Goal: Find specific page/section: Find specific page/section

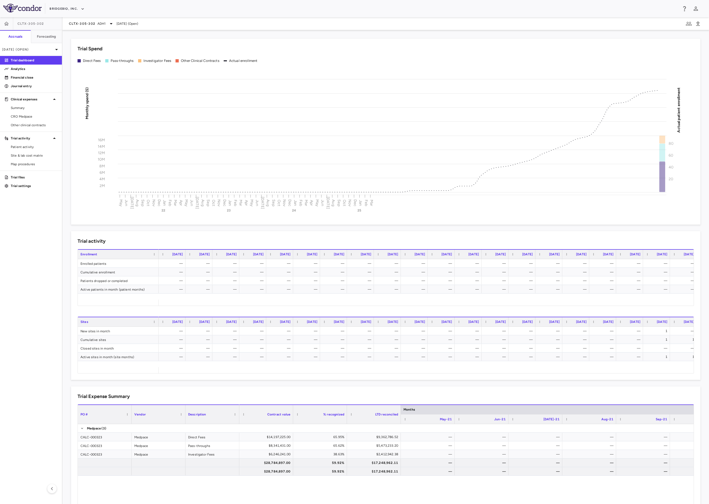
click at [104, 27] on div "CLTX-305-302 ADH[DATE] (Open)" at bounding box center [385, 23] width 646 height 13
click at [104, 24] on span "ADH1" at bounding box center [101, 23] width 8 height 5
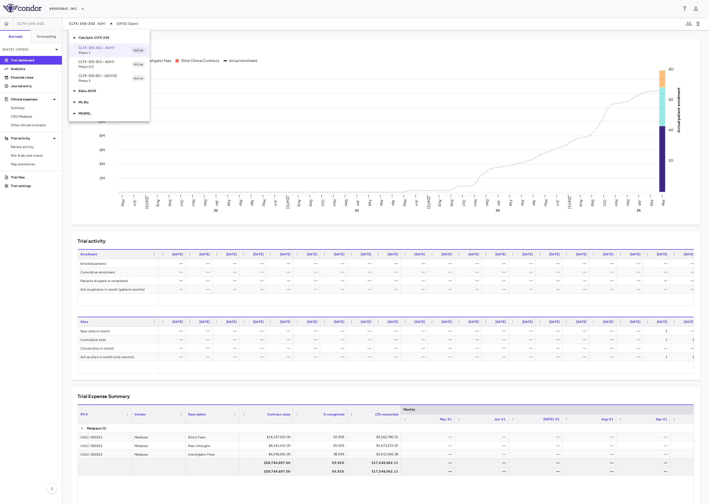
click at [95, 94] on div "Eidos AG10" at bounding box center [109, 90] width 81 height 11
click at [103, 146] on p "EDSAG103-AG10304PW • Transthyretin [MEDICAL_DATA] [MEDICAL_DATA]" at bounding box center [105, 153] width 53 height 15
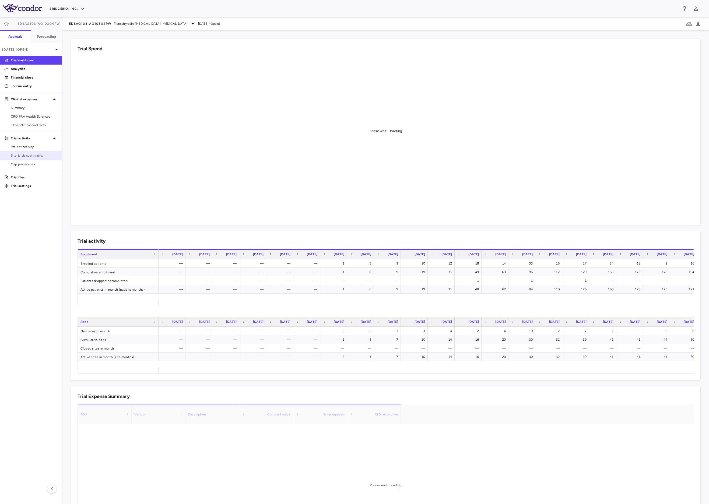
click at [37, 158] on span "Site & lab cost matrix" at bounding box center [34, 155] width 47 height 5
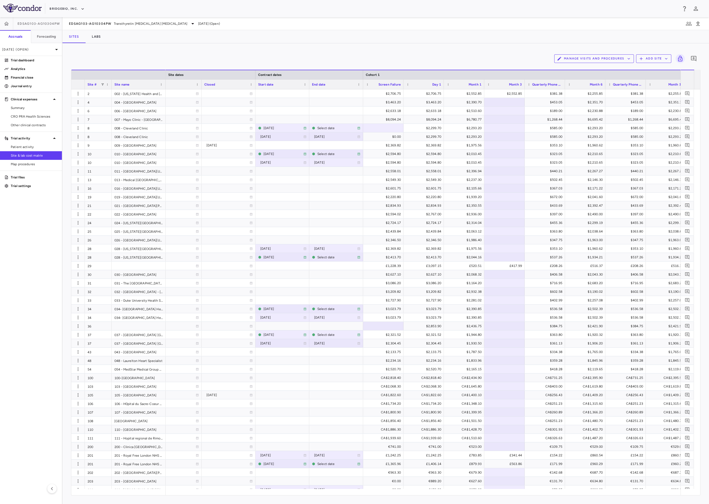
scroll to position [0, 421]
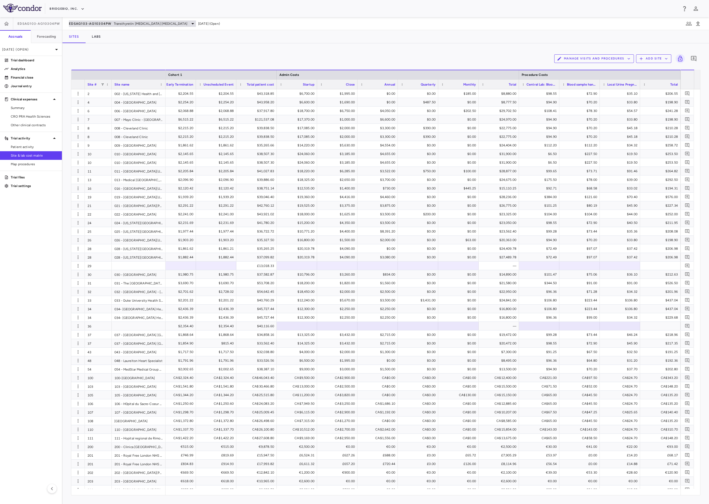
click at [171, 24] on span "Transthyretin [MEDICAL_DATA] [MEDICAL_DATA]" at bounding box center [150, 23] width 73 height 5
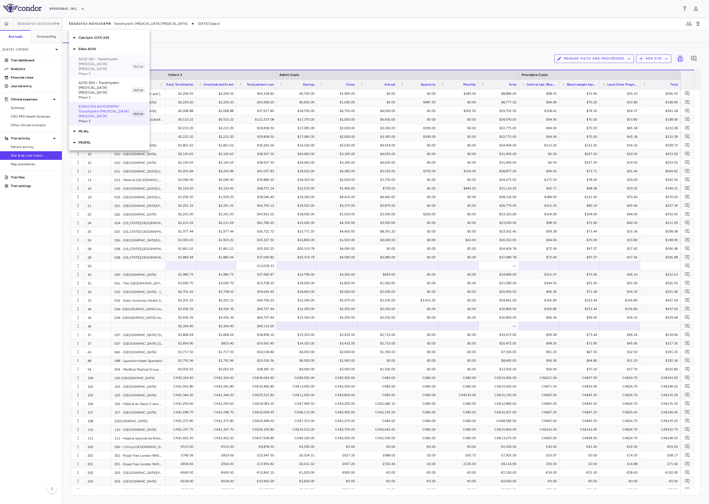
click at [108, 61] on p "AG10-501 • Transthyretin [MEDICAL_DATA] [MEDICAL_DATA]" at bounding box center [105, 64] width 53 height 15
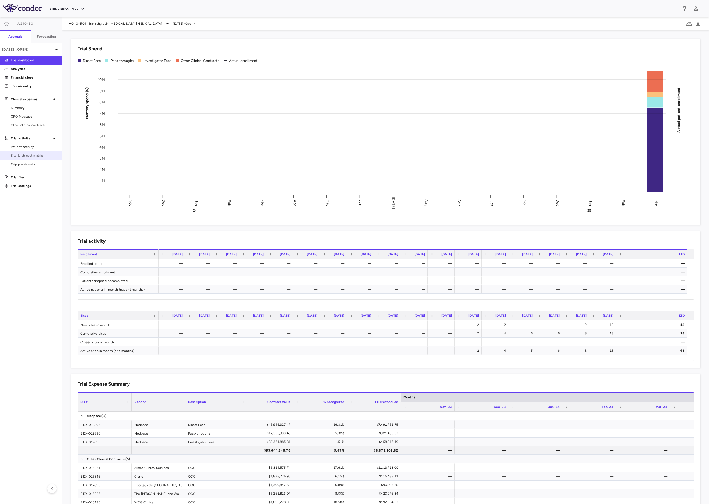
click at [36, 157] on span "Site & lab cost matrix" at bounding box center [34, 155] width 47 height 5
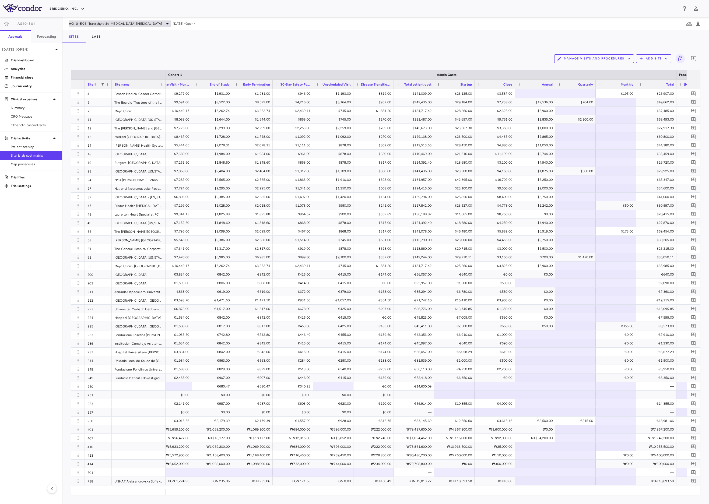
click at [129, 25] on span "Transthyretin [MEDICAL_DATA] [MEDICAL_DATA]" at bounding box center [125, 23] width 73 height 5
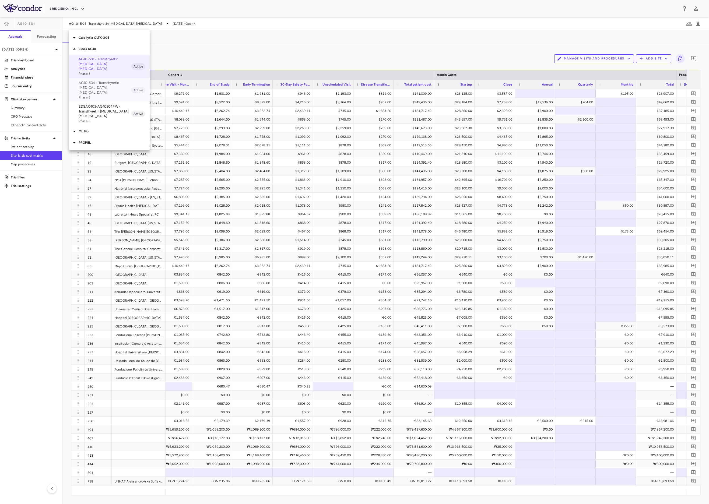
click at [105, 83] on p "AG10-504 • Transthyretin [MEDICAL_DATA] [MEDICAL_DATA]" at bounding box center [105, 87] width 53 height 15
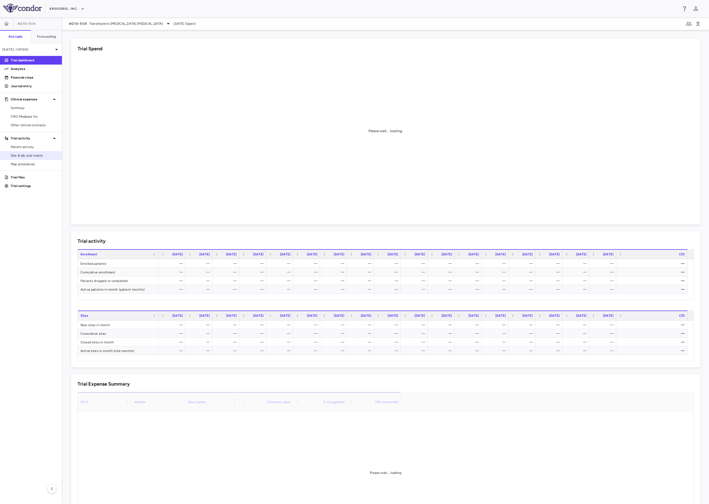
click at [29, 159] on link "Site & lab cost matrix" at bounding box center [31, 156] width 62 height 8
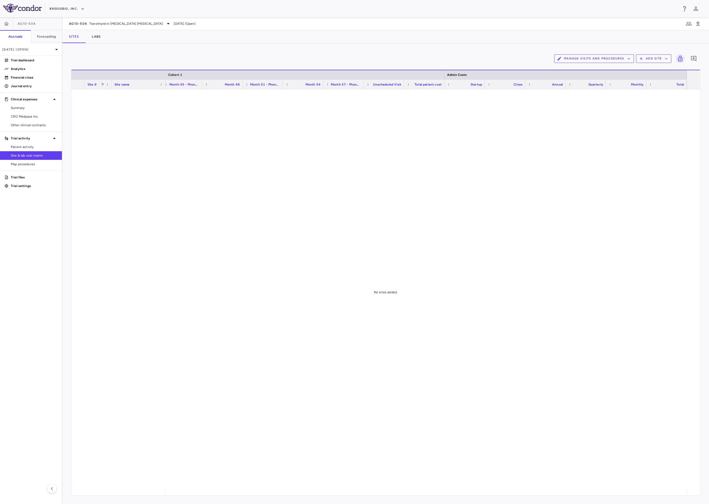
click at [238, 60] on div "Manage Visits and Procedures Add Site 0" at bounding box center [385, 58] width 629 height 13
